Goal: Information Seeking & Learning: Learn about a topic

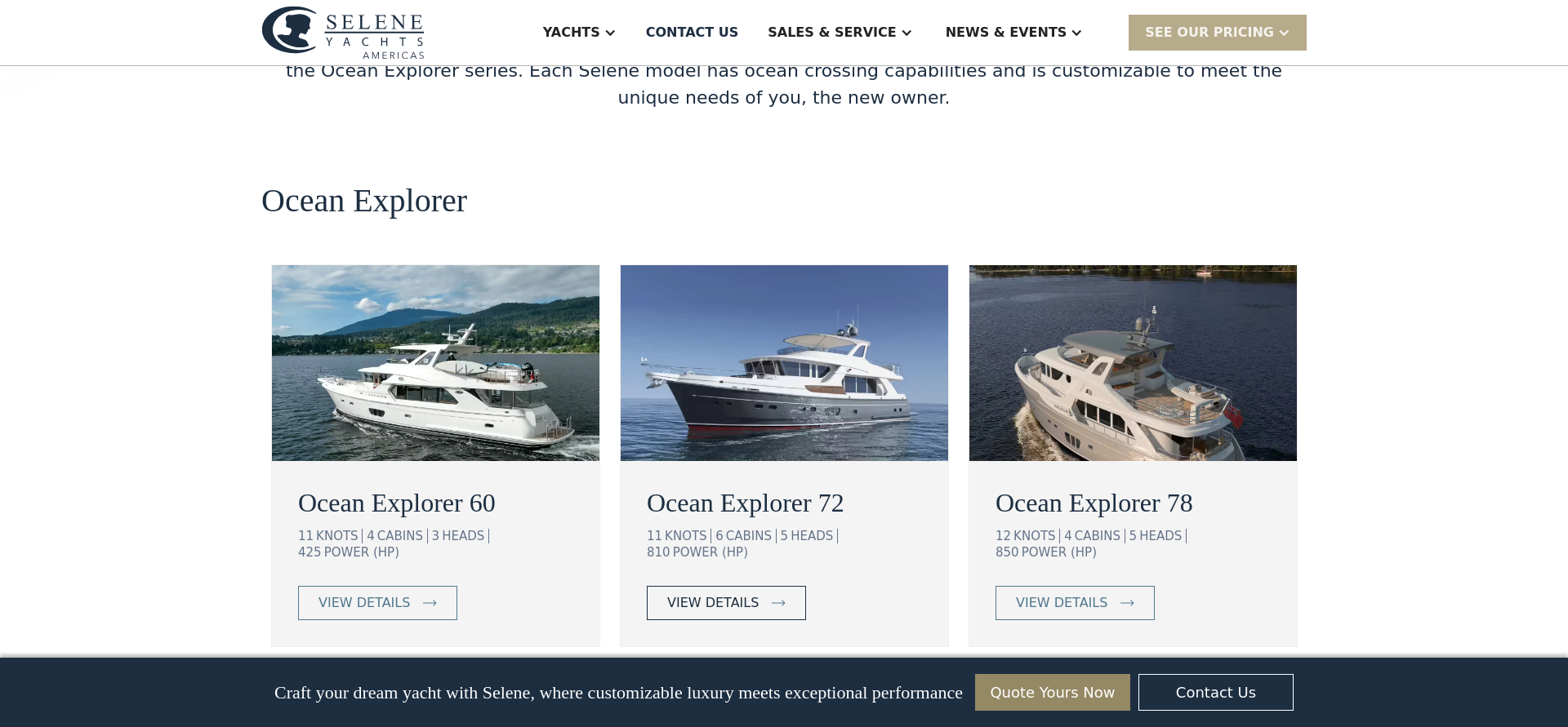
click at [711, 593] on div "view details" at bounding box center [713, 603] width 92 height 20
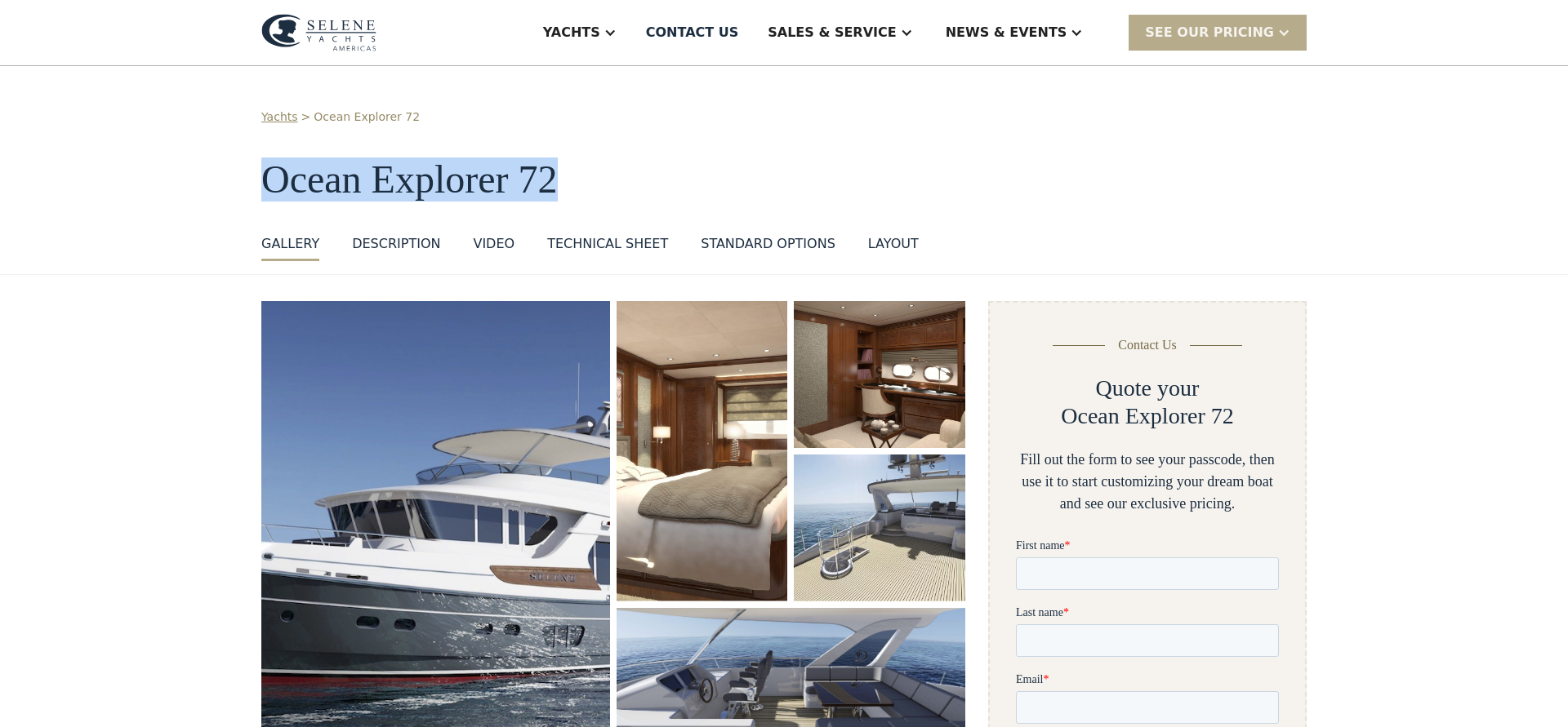
drag, startPoint x: 565, startPoint y: 183, endPoint x: 248, endPoint y: 172, distance: 317.2
click at [248, 172] on div "Yachts > Ocean Explorer 72 Ocean Explorer 72 GALLERY GALLERY VIRTUAL TOUR DESCR…" at bounding box center [784, 170] width 1568 height 209
copy h1 "Ocean Explorer 72"
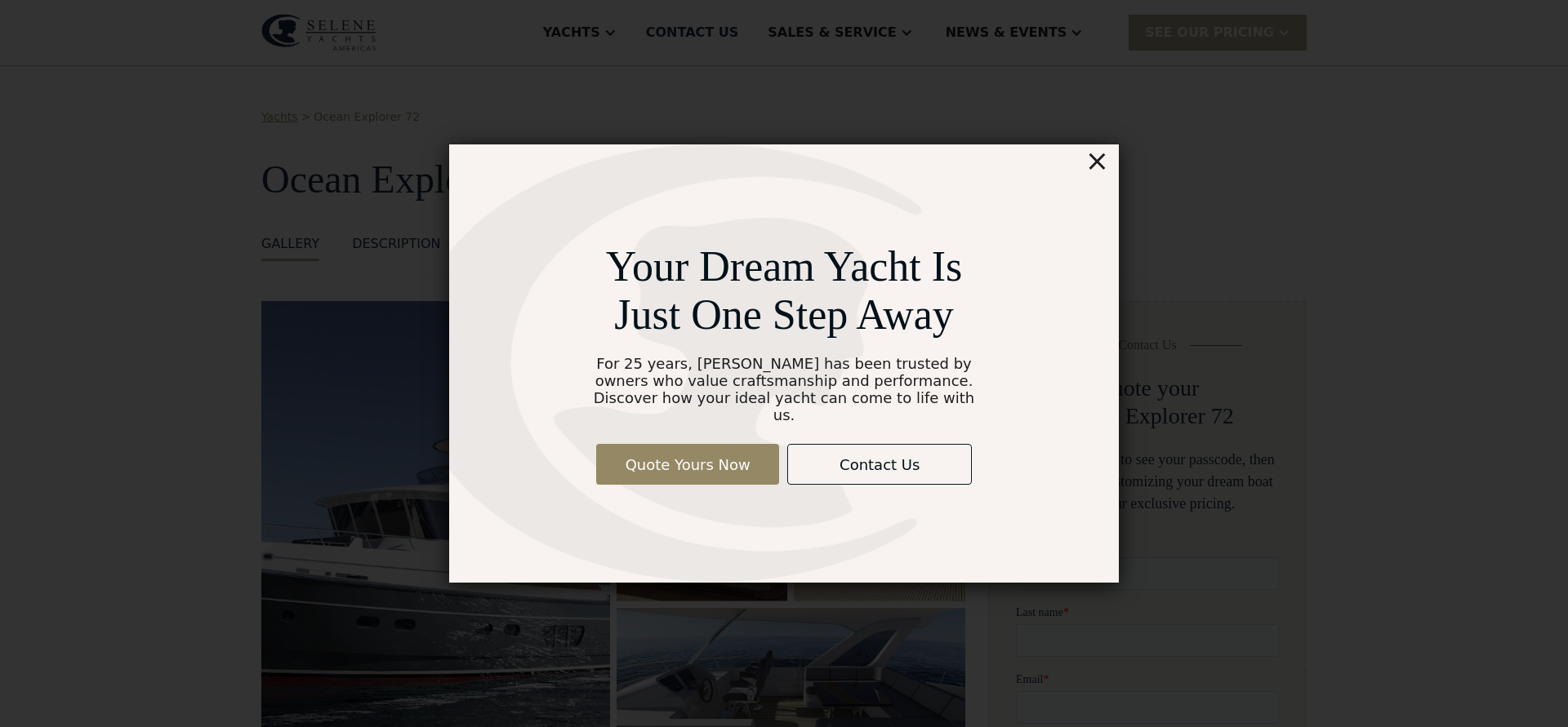
click at [1092, 167] on div "×" at bounding box center [1097, 161] width 24 height 33
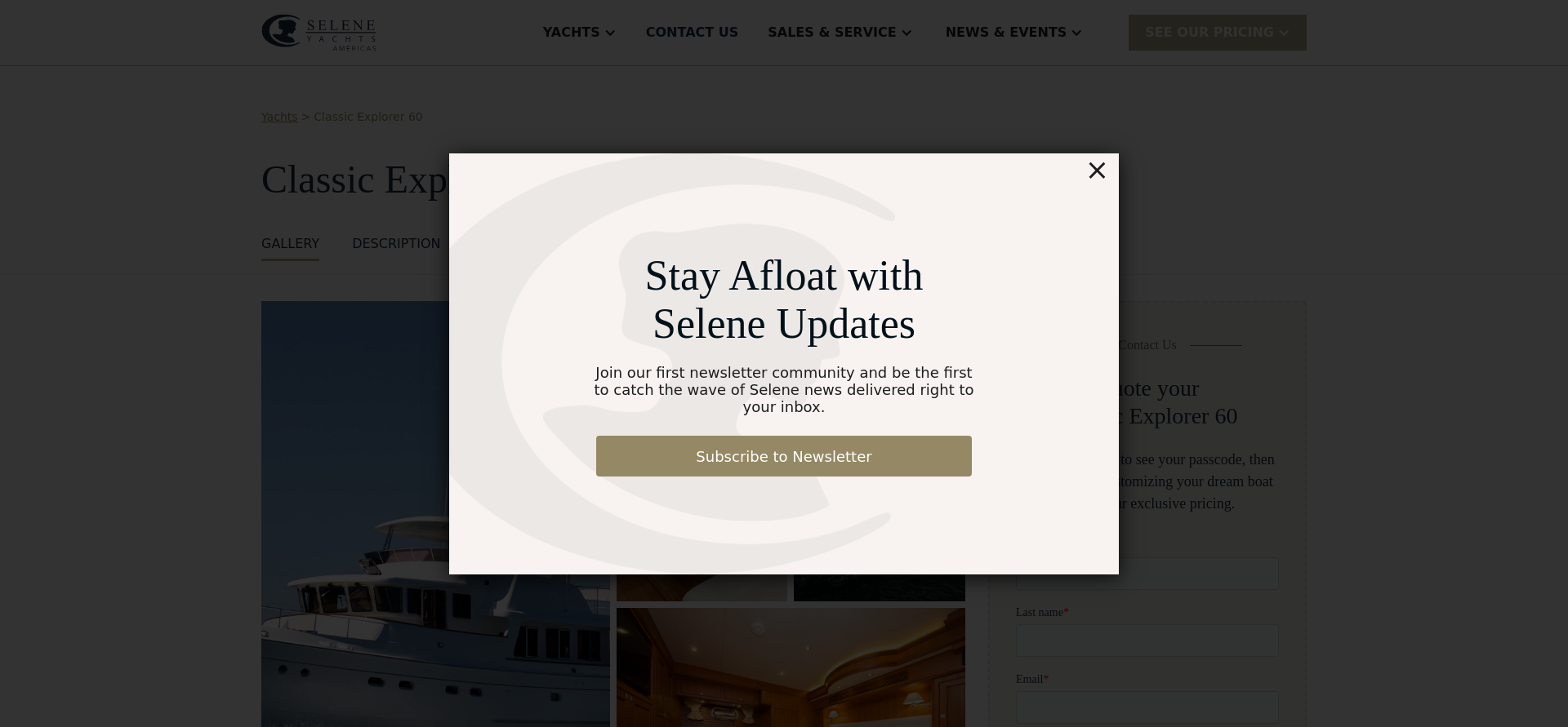
click at [1097, 177] on div "×" at bounding box center [1097, 170] width 24 height 33
